Goal: Transaction & Acquisition: Purchase product/service

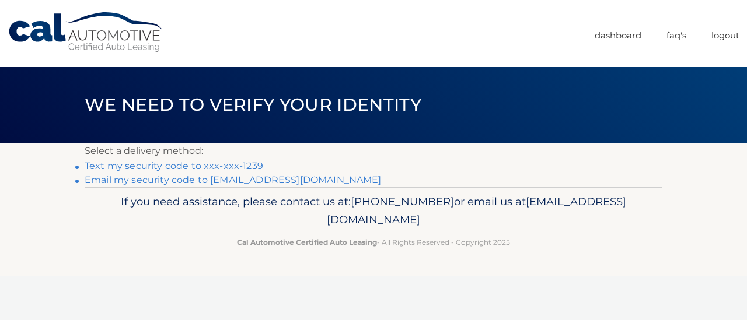
click at [201, 171] on link "Text my security code to xxx-xxx-1239" at bounding box center [174, 165] width 179 height 11
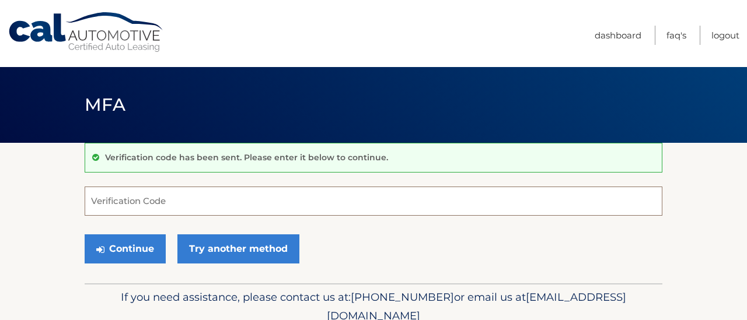
click at [188, 208] on input "Verification Code" at bounding box center [374, 201] width 578 height 29
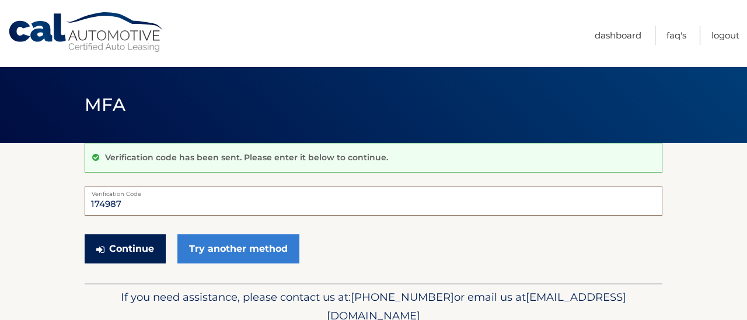
type input "174987"
click at [139, 256] on button "Continue" at bounding box center [125, 249] width 81 height 29
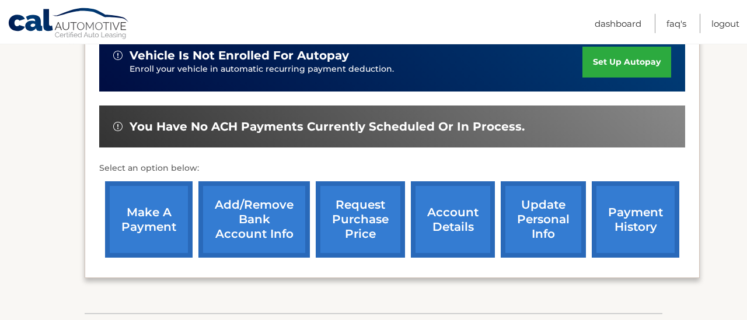
scroll to position [350, 0]
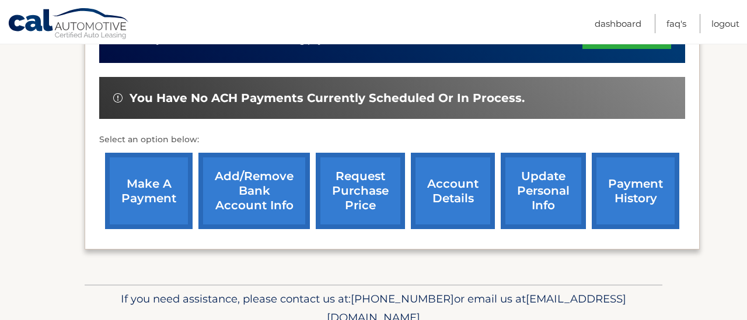
click at [146, 198] on link "make a payment" at bounding box center [149, 191] width 88 height 76
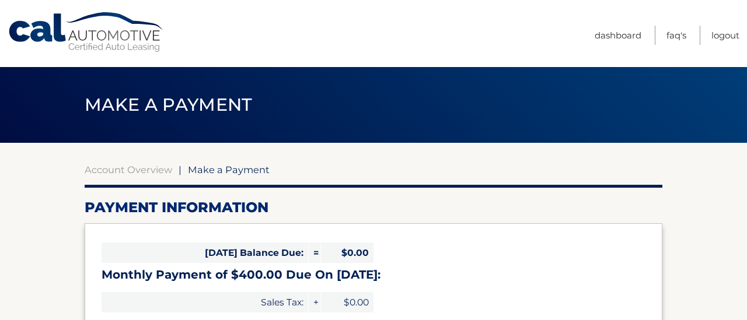
select select "YWQ1Y2VjODUtYTVjOS00OWJmLTlhNWQtZTU3ZDRmYWJiODZm"
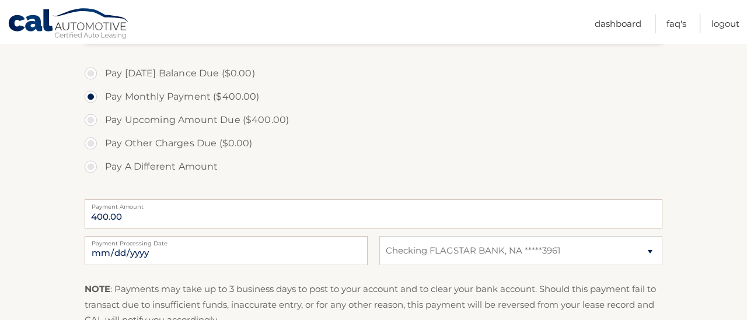
scroll to position [350, 0]
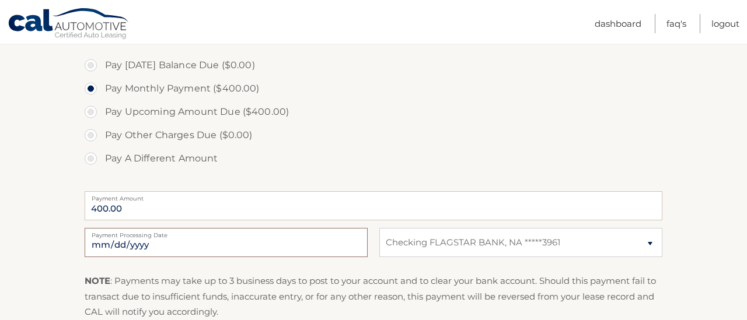
click at [354, 257] on input "2025-10-10" at bounding box center [226, 242] width 283 height 29
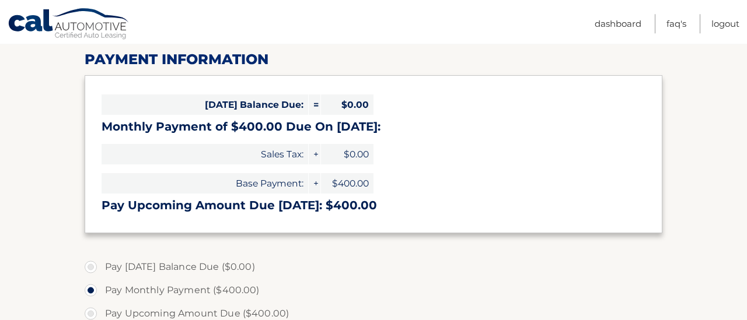
scroll to position [140, 0]
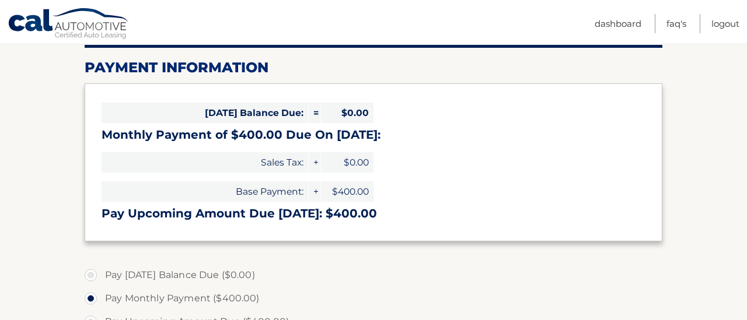
type input "2025-10-31"
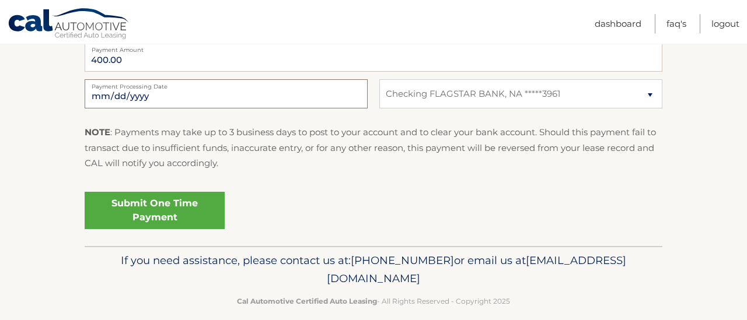
scroll to position [548, 0]
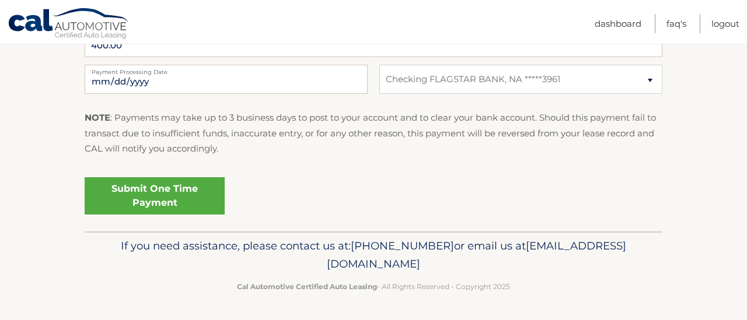
click at [159, 184] on link "Submit One Time Payment" at bounding box center [155, 195] width 140 height 37
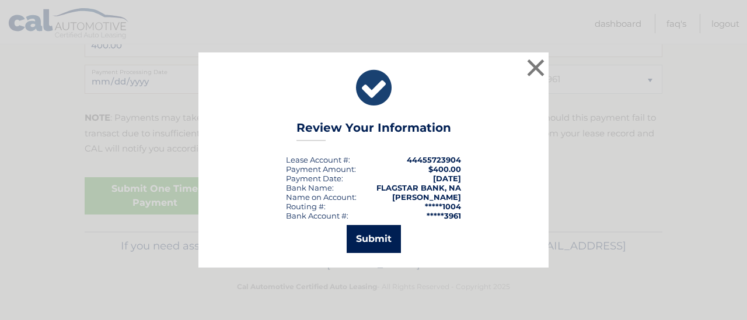
click at [375, 249] on button "Submit" at bounding box center [374, 239] width 54 height 28
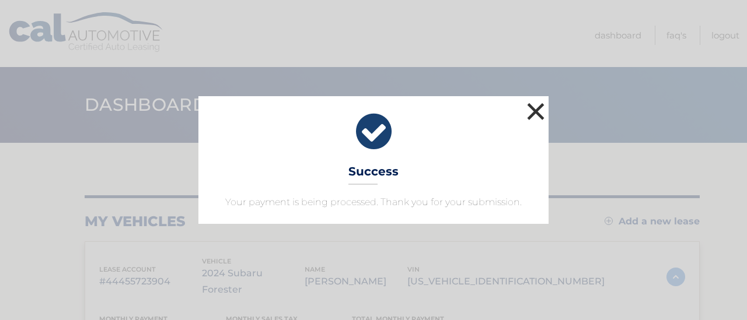
click at [539, 102] on button "×" at bounding box center [535, 111] width 23 height 23
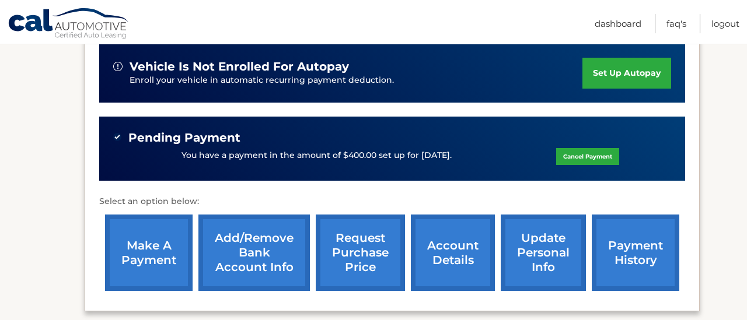
scroll to position [350, 0]
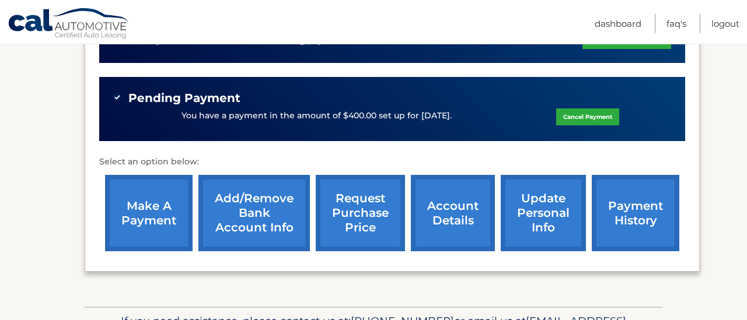
click at [605, 215] on link "payment history" at bounding box center [636, 213] width 88 height 76
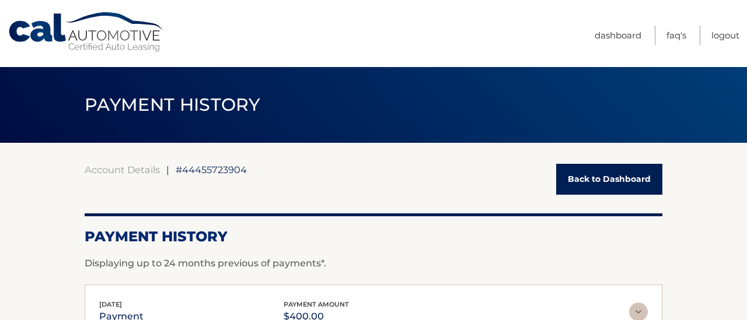
click at [581, 184] on link "Back to Dashboard" at bounding box center [609, 179] width 106 height 31
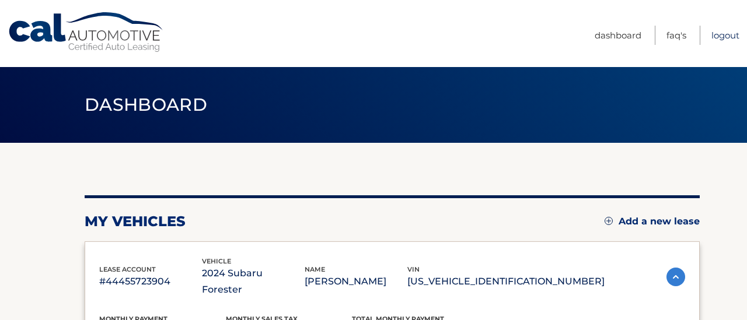
click at [719, 37] on link "Logout" at bounding box center [725, 35] width 28 height 19
